Goal: Task Accomplishment & Management: Manage account settings

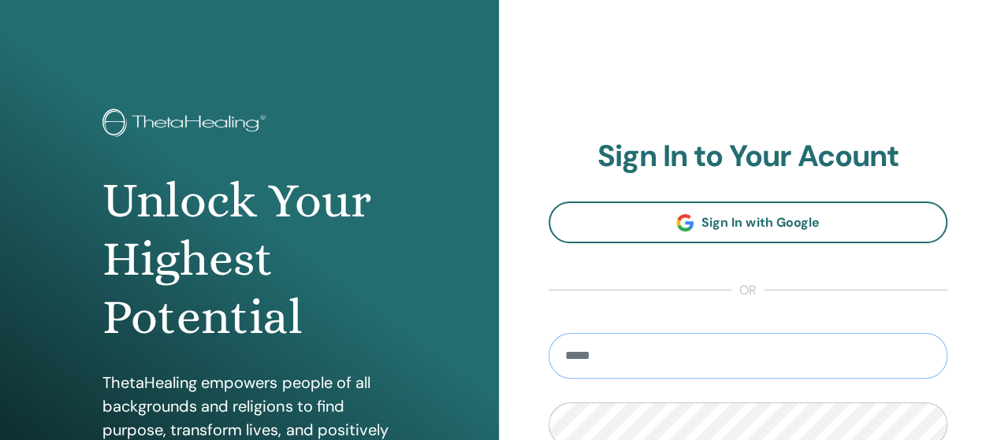
click at [813, 354] on input "email" at bounding box center [747, 356] width 399 height 46
type input "**********"
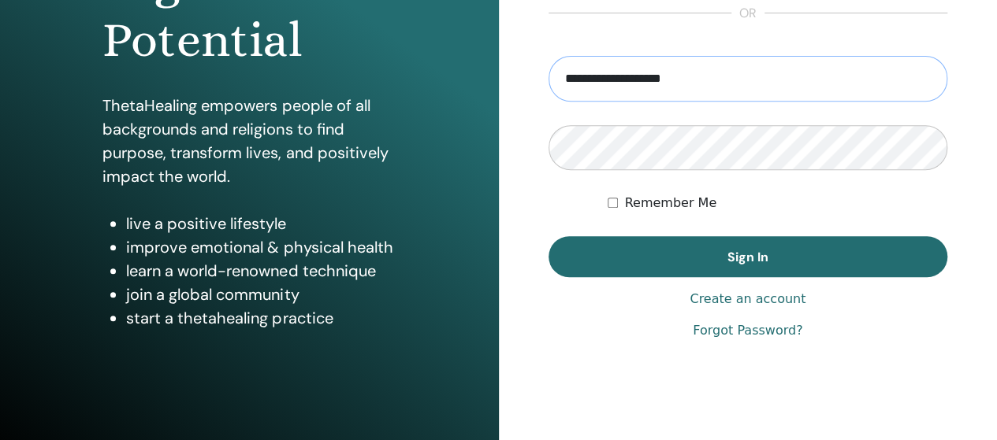
scroll to position [278, 0]
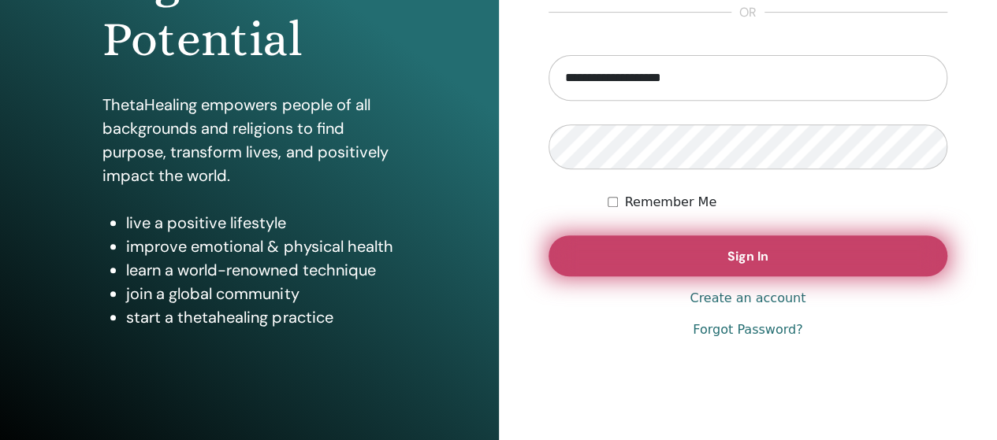
click at [668, 259] on button "Sign In" at bounding box center [747, 256] width 399 height 41
